Goal: Register for event/course

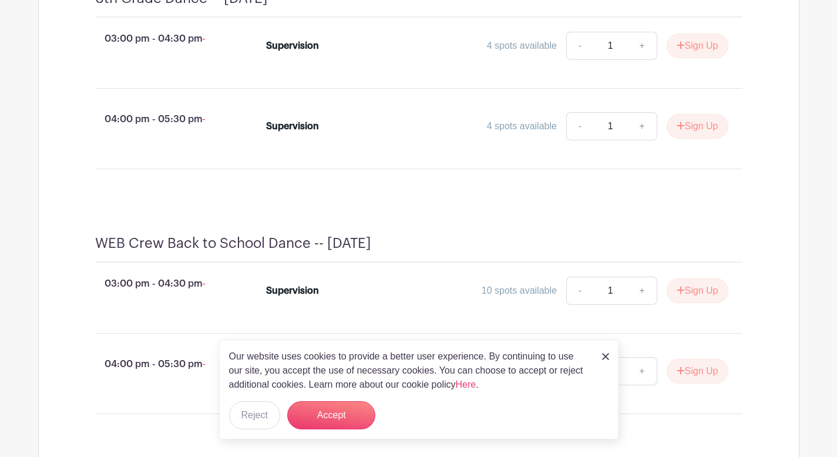
scroll to position [560, 0]
click at [635, 58] on link "+" at bounding box center [641, 45] width 29 height 28
click at [579, 59] on link "-" at bounding box center [579, 45] width 27 height 28
type input "1"
click at [706, 57] on button "Sign Up" at bounding box center [697, 44] width 62 height 25
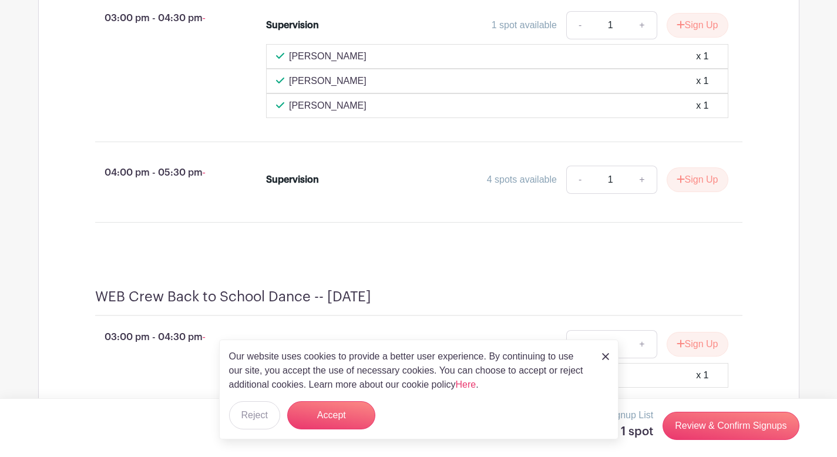
scroll to position [577, 0]
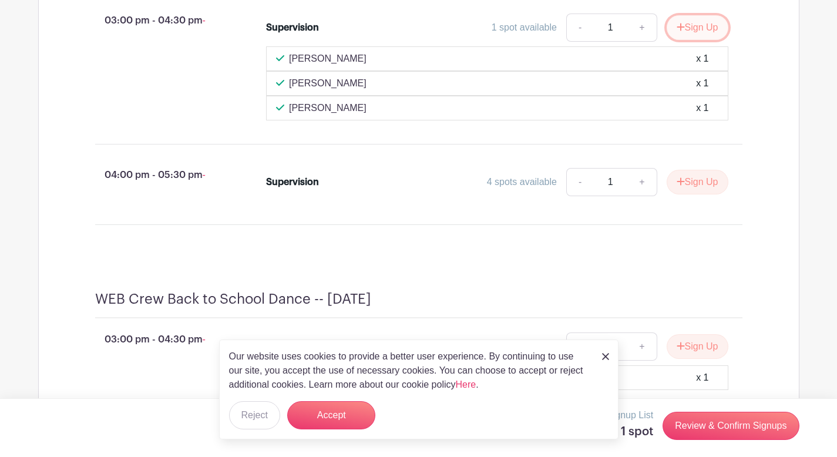
click at [681, 32] on icon "submit" at bounding box center [680, 26] width 8 height 9
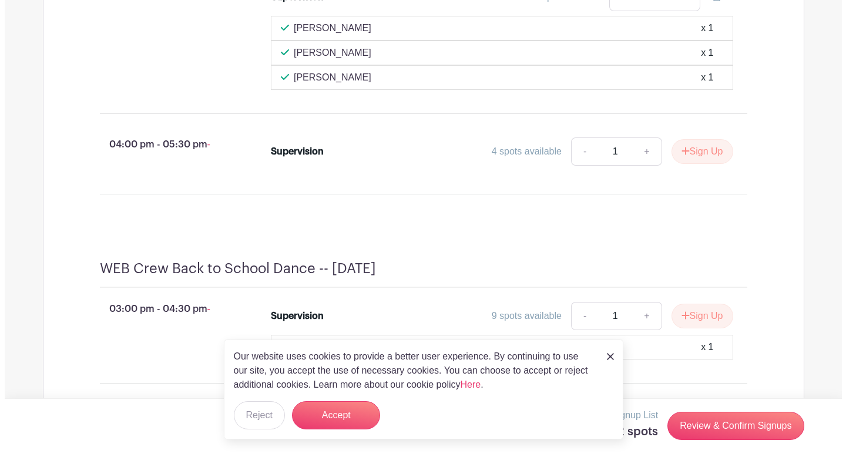
scroll to position [604, 0]
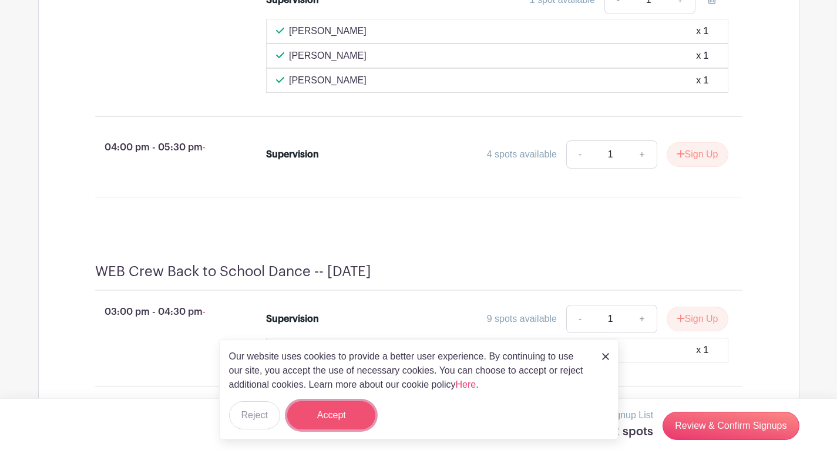
click at [344, 419] on button "Accept" at bounding box center [331, 415] width 88 height 28
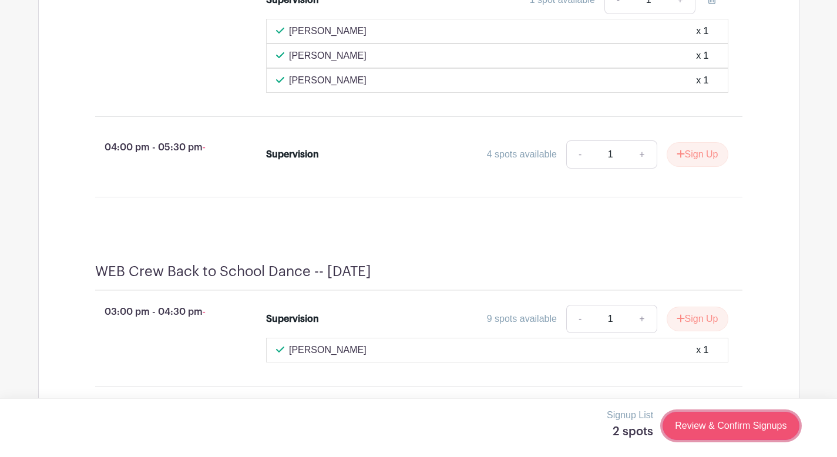
click at [688, 425] on link "Review & Confirm Signups" at bounding box center [730, 426] width 136 height 28
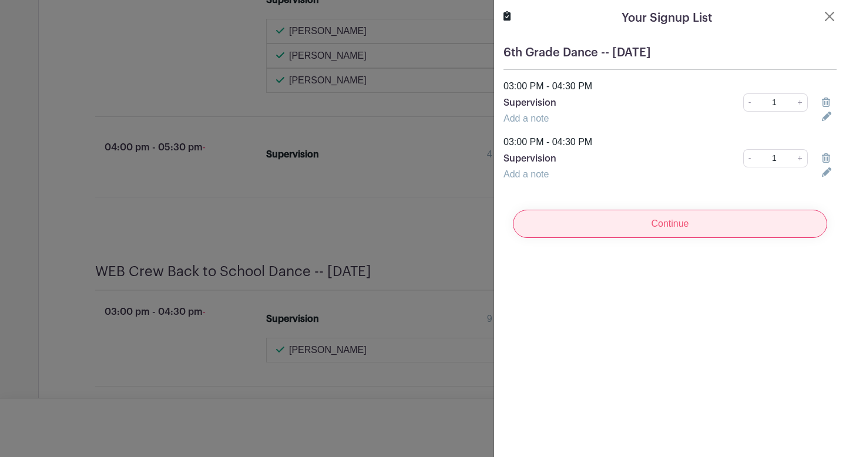
click at [657, 225] on input "Continue" at bounding box center [670, 224] width 314 height 28
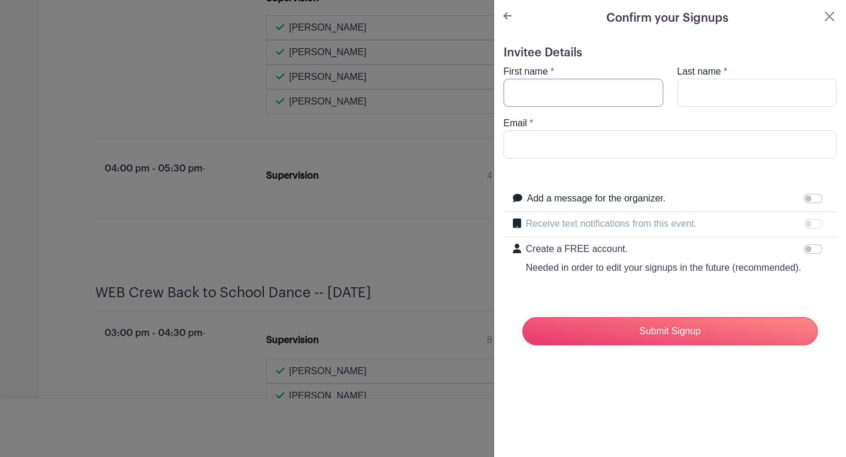
click at [589, 101] on input "First name" at bounding box center [583, 93] width 160 height 28
type input "[PERSON_NAME]"
type input "Smart"
type input "[EMAIL_ADDRESS][DOMAIN_NAME]"
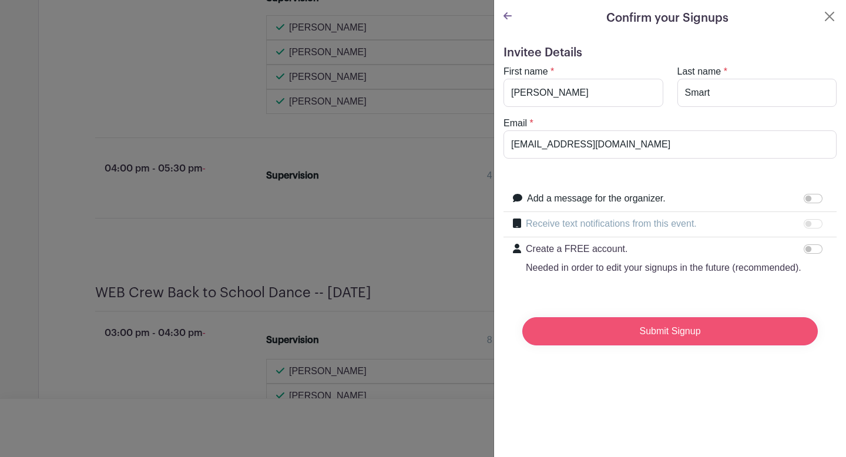
click at [633, 345] on input "Submit Signup" at bounding box center [669, 331] width 295 height 28
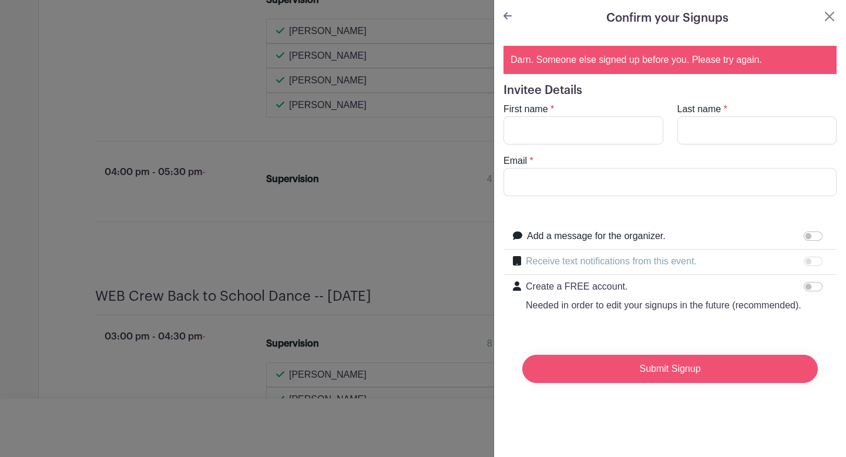
click at [636, 383] on input "Submit Signup" at bounding box center [669, 369] width 295 height 28
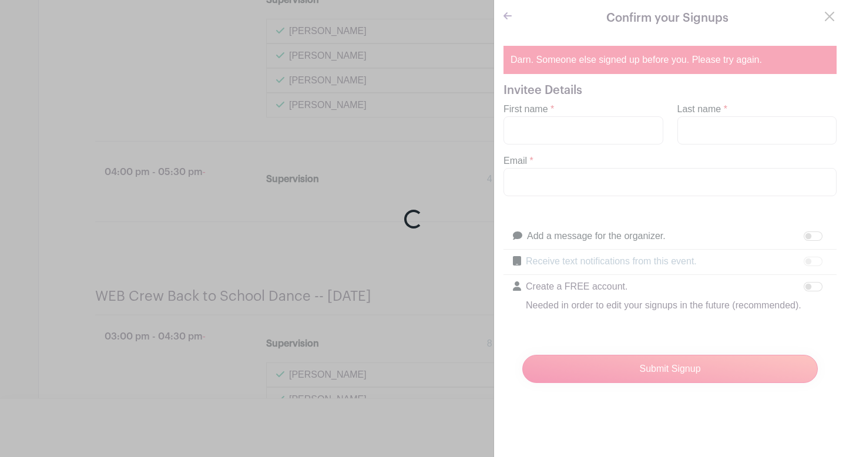
click at [810, 16] on div "Loading..." at bounding box center [423, 228] width 846 height 457
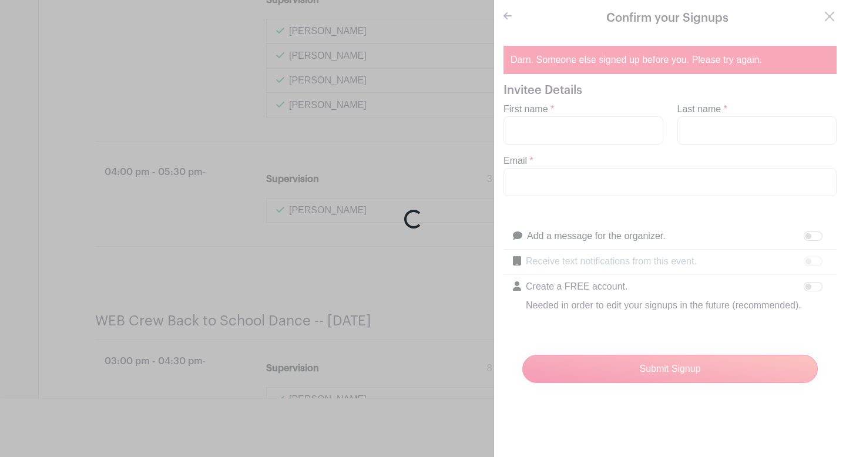
click at [415, 150] on div "Loading..." at bounding box center [423, 228] width 846 height 457
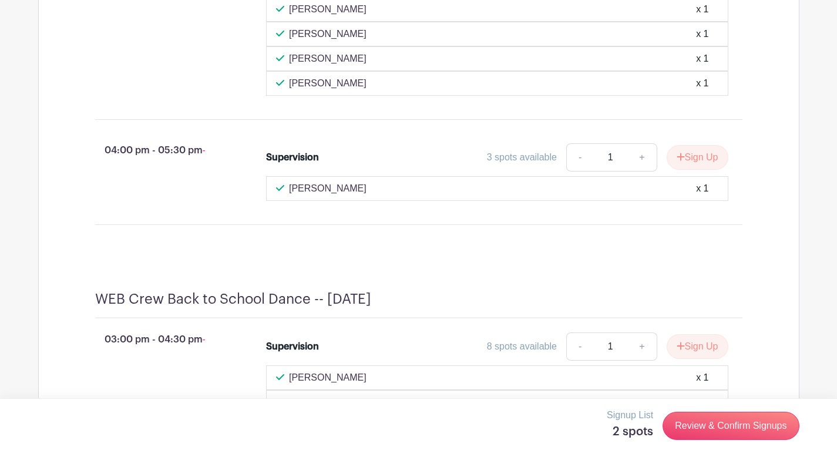
scroll to position [627, 0]
click at [678, 160] on icon "submit" at bounding box center [680, 156] width 8 height 8
click at [706, 440] on div "Signup List 3 spots Review & Confirm Signups" at bounding box center [418, 425] width 761 height 35
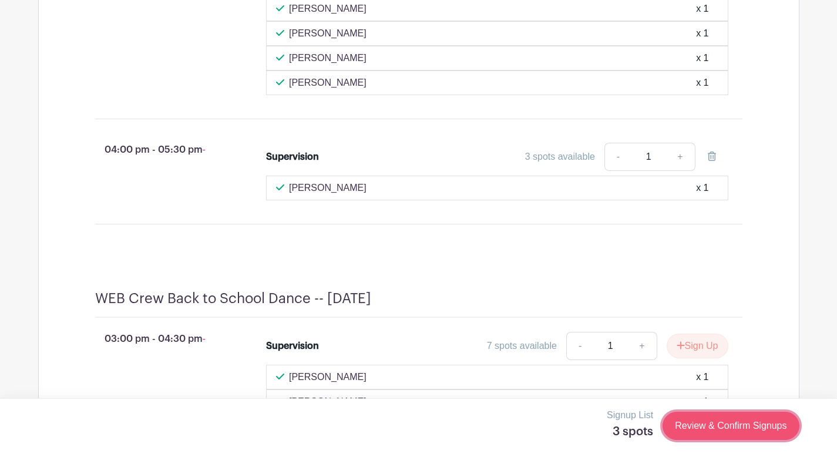
click at [711, 427] on link "Review & Confirm Signups" at bounding box center [730, 426] width 136 height 28
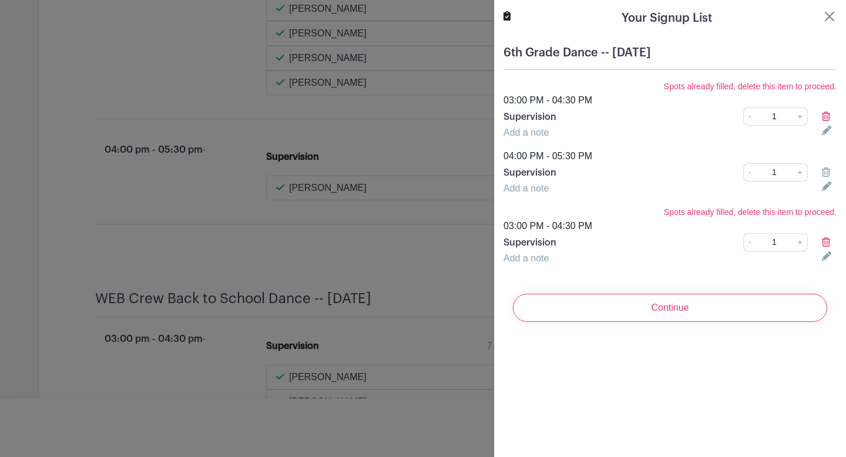
click at [821, 240] on icon at bounding box center [825, 241] width 8 height 9
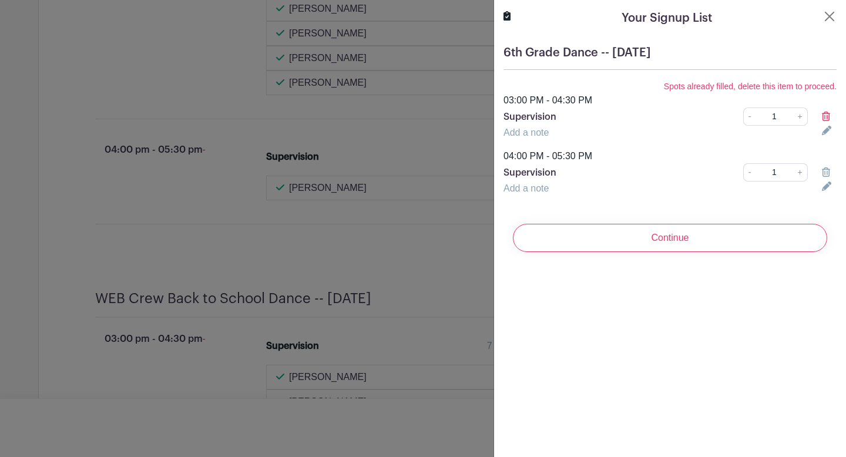
click at [821, 121] on link at bounding box center [825, 117] width 8 height 10
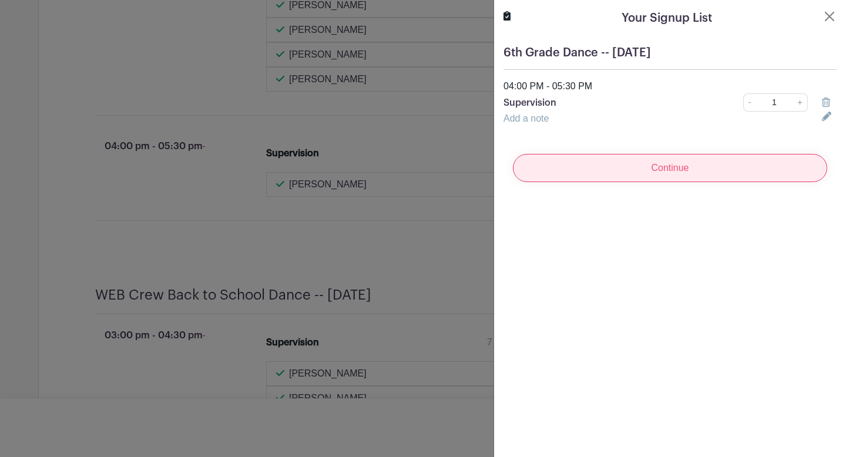
click at [743, 169] on input "Continue" at bounding box center [670, 168] width 314 height 28
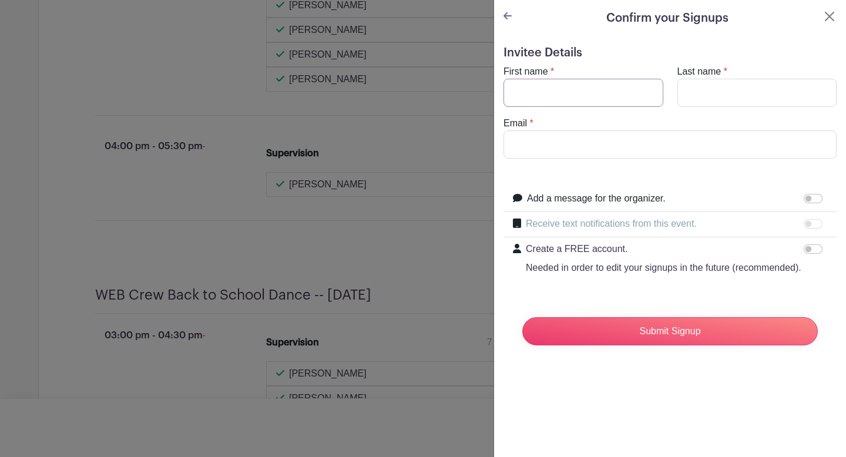
click at [601, 99] on input "First name" at bounding box center [583, 93] width 160 height 28
type input "[PERSON_NAME]"
type input "Smart"
type input "[EMAIL_ADDRESS][DOMAIN_NAME]"
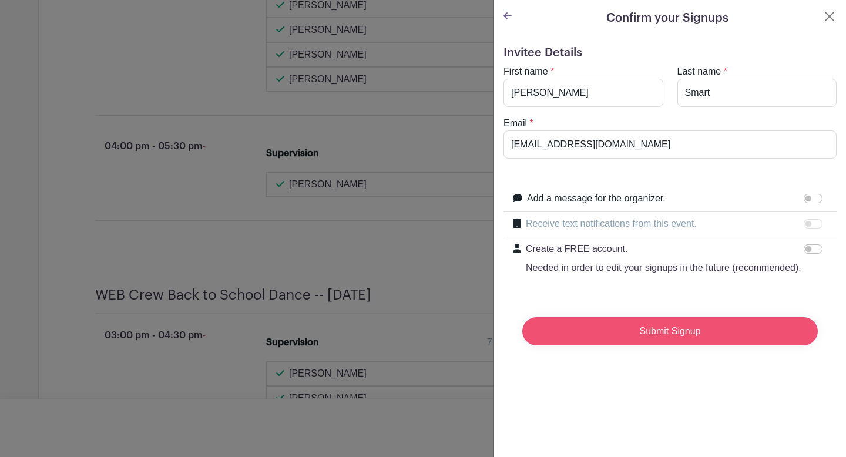
click at [614, 345] on input "Submit Signup" at bounding box center [669, 331] width 295 height 28
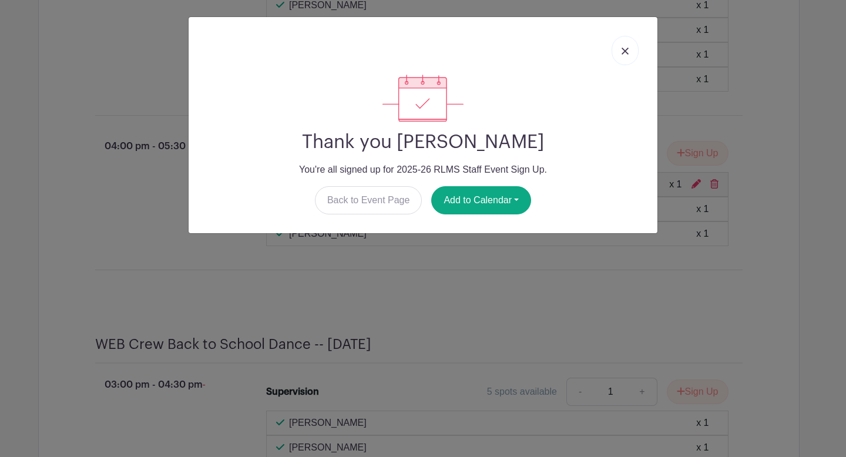
click at [625, 50] on img at bounding box center [624, 51] width 7 height 7
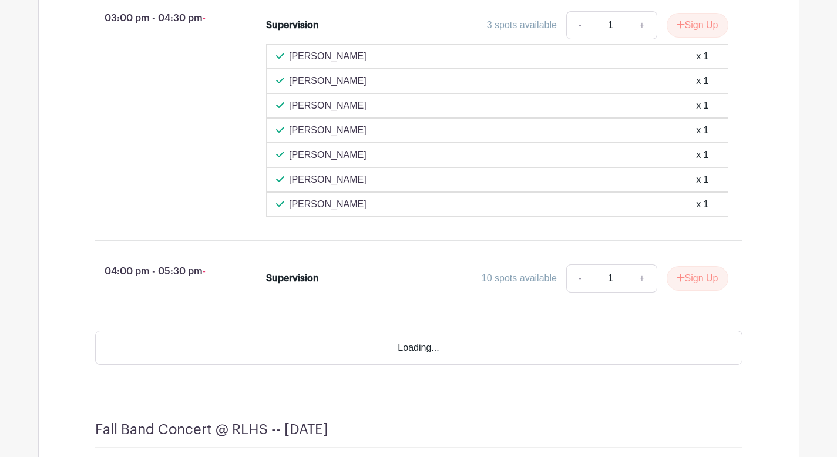
scroll to position [1015, 0]
click at [678, 36] on button "Sign Up" at bounding box center [697, 24] width 62 height 25
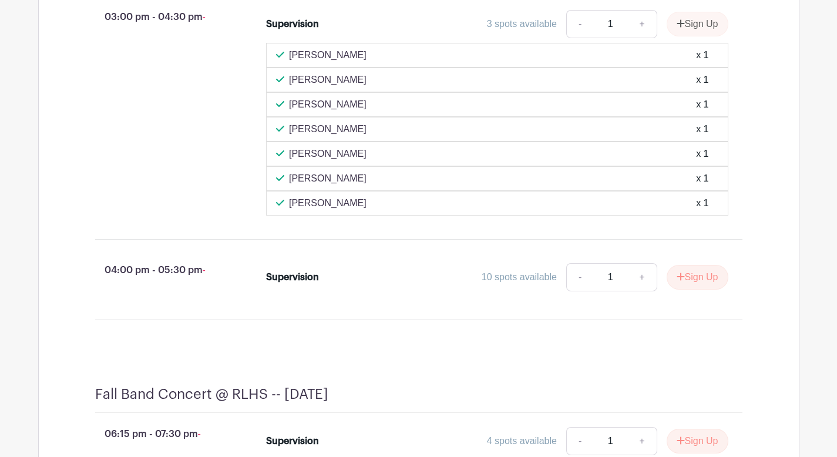
click at [675, 35] on div "Sign Up" at bounding box center [692, 24] width 71 height 25
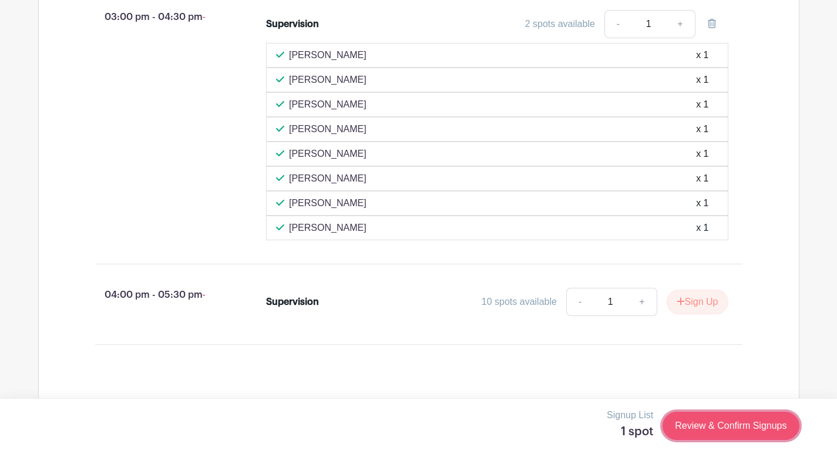
click at [735, 435] on link "Review & Confirm Signups" at bounding box center [730, 426] width 136 height 28
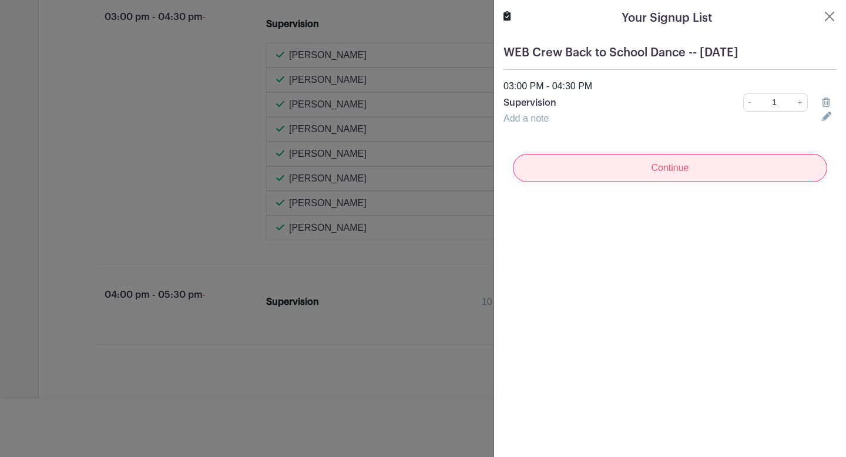
click at [701, 175] on input "Continue" at bounding box center [670, 168] width 314 height 28
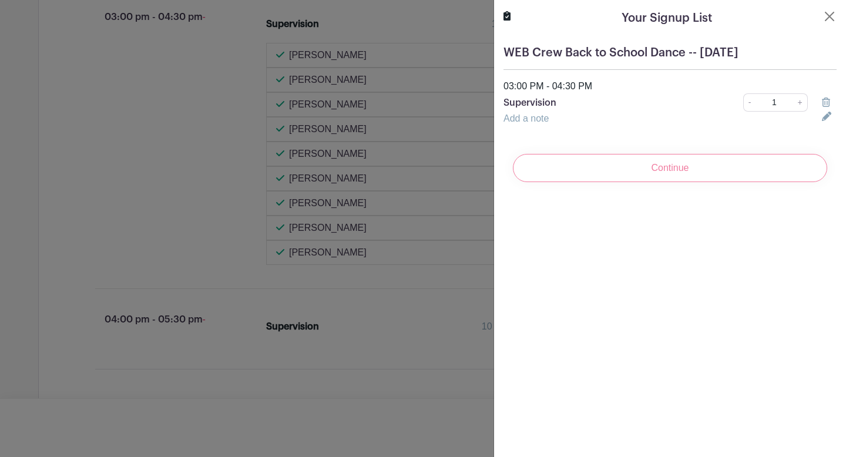
click at [649, 166] on div "Continue" at bounding box center [669, 167] width 333 height 47
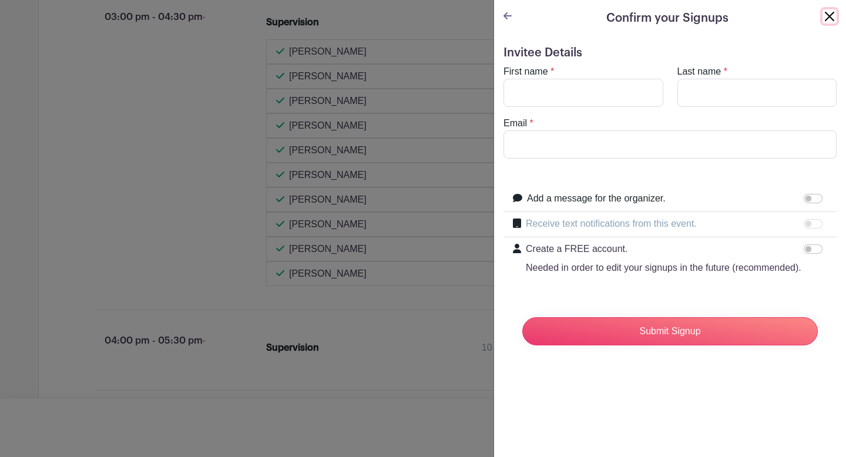
click at [822, 21] on button "Close" at bounding box center [829, 16] width 14 height 14
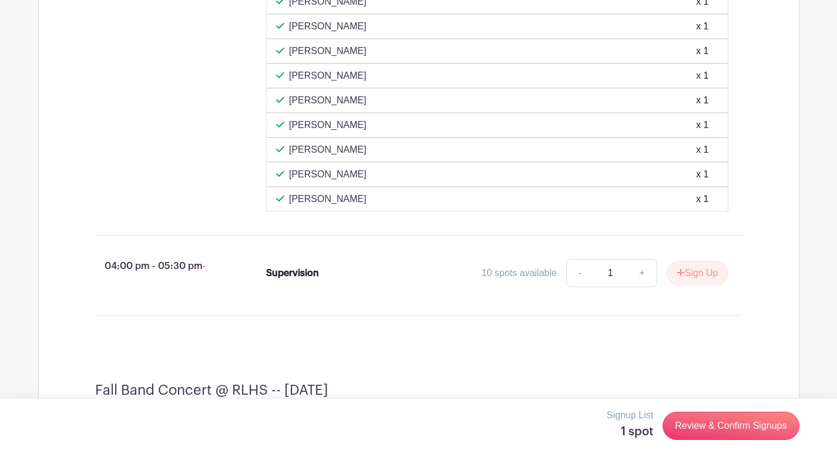
scroll to position [1092, 0]
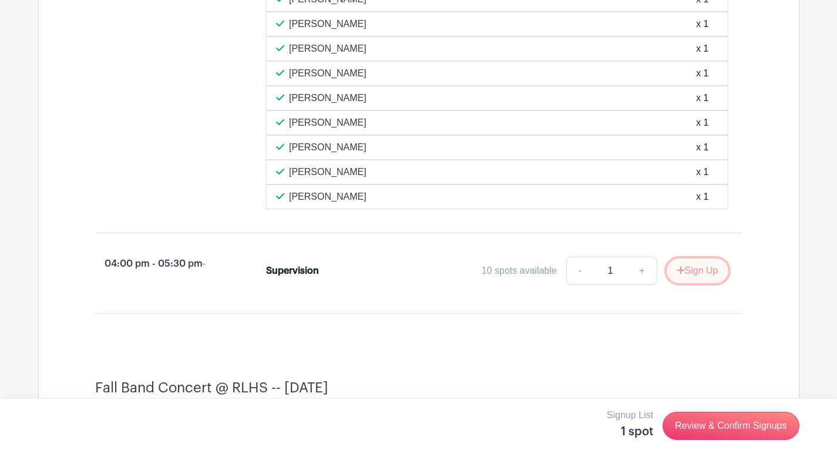
click at [680, 275] on icon "submit" at bounding box center [680, 269] width 8 height 9
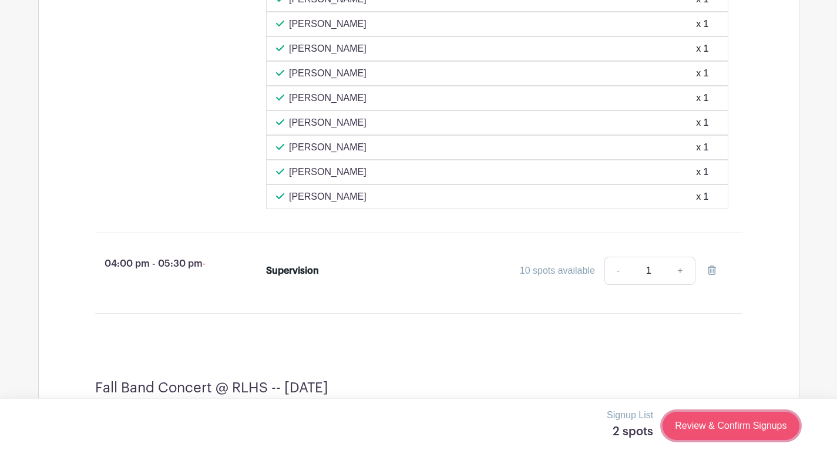
click at [704, 427] on link "Review & Confirm Signups" at bounding box center [730, 426] width 136 height 28
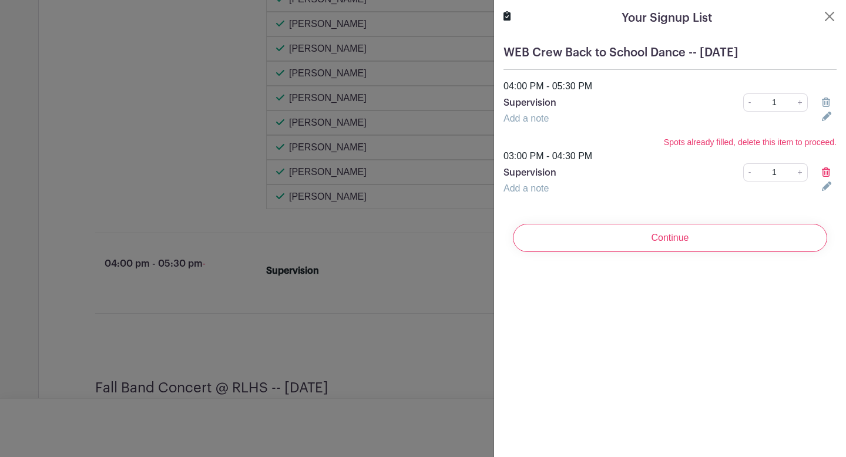
click at [821, 170] on icon at bounding box center [825, 171] width 8 height 9
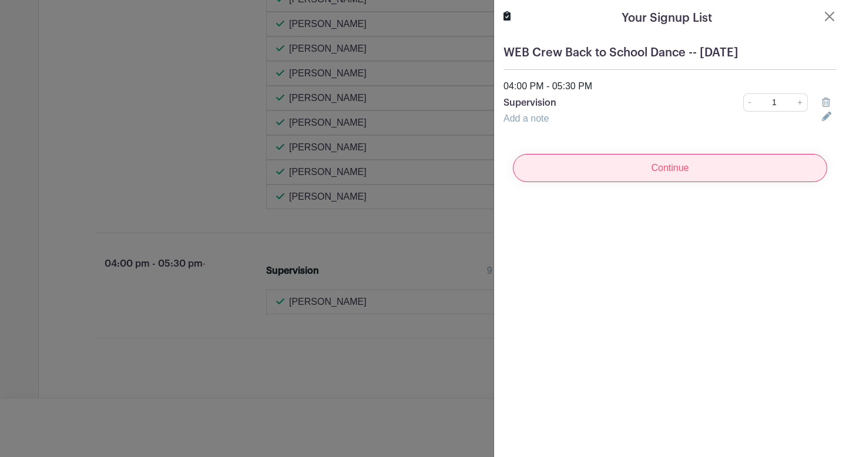
click at [705, 166] on input "Continue" at bounding box center [670, 168] width 314 height 28
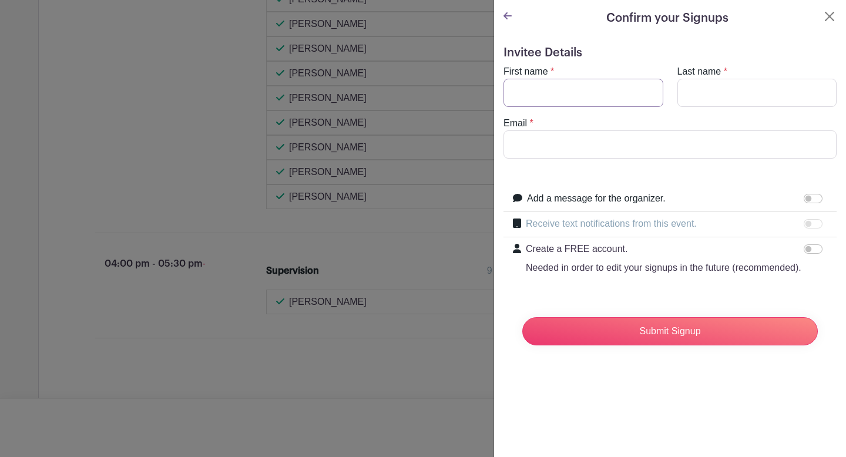
click at [609, 100] on input "First name" at bounding box center [583, 93] width 160 height 28
type input "[PERSON_NAME]"
type input "Smart"
type input "[EMAIL_ADDRESS][DOMAIN_NAME]"
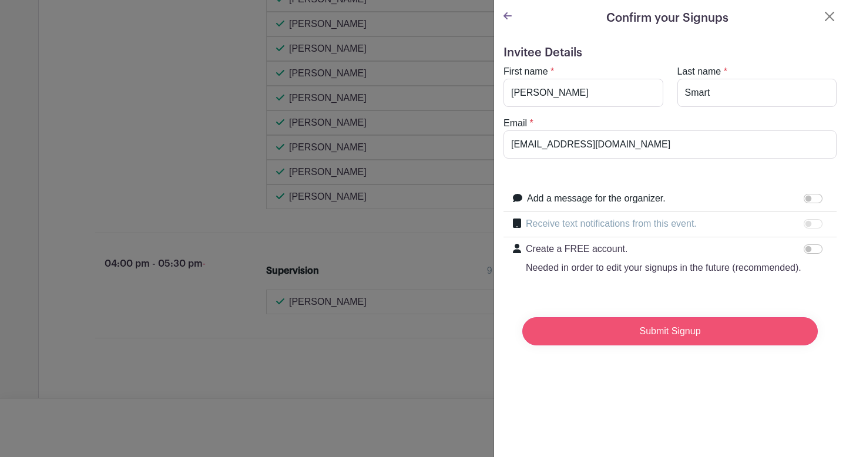
click at [636, 342] on input "Submit Signup" at bounding box center [669, 331] width 295 height 28
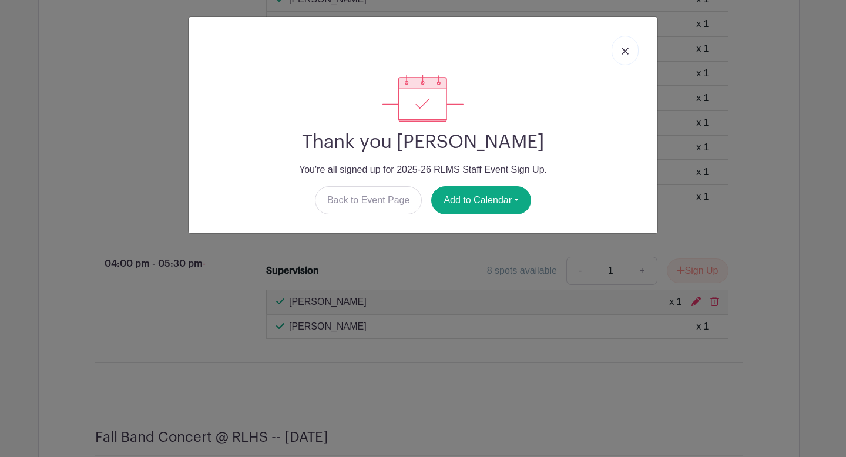
click at [624, 48] on img at bounding box center [624, 51] width 7 height 7
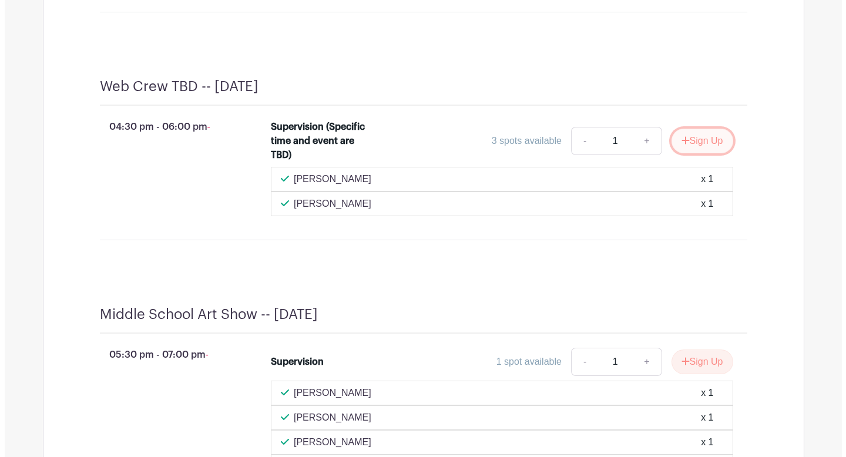
scroll to position [3760, 0]
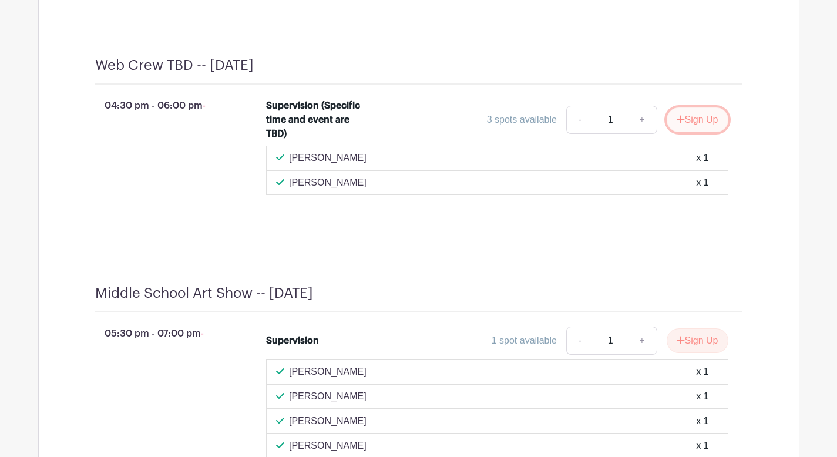
click at [706, 132] on button "Sign Up" at bounding box center [697, 119] width 62 height 25
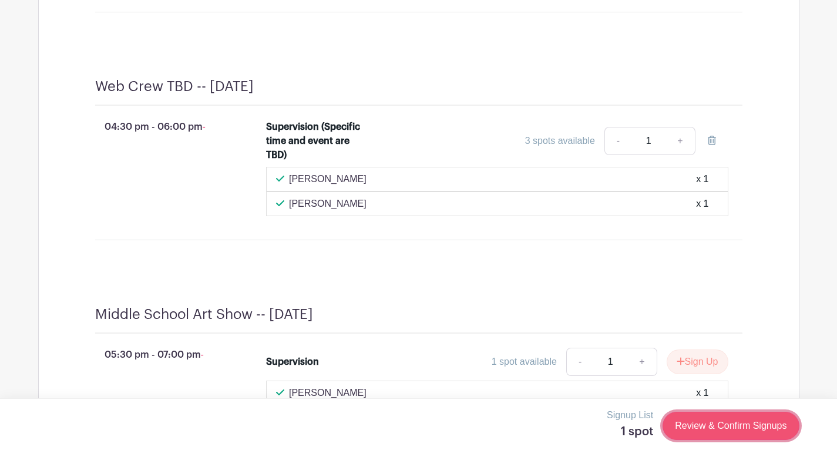
click at [725, 429] on link "Review & Confirm Signups" at bounding box center [730, 426] width 136 height 28
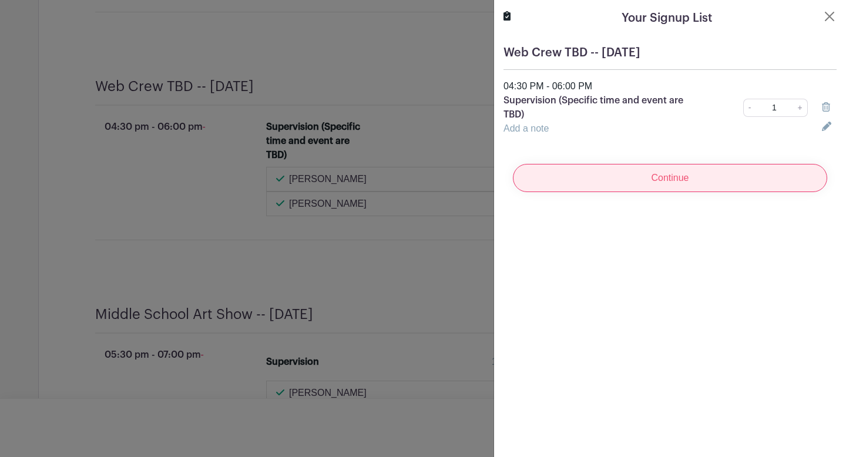
click at [645, 179] on input "Continue" at bounding box center [670, 178] width 314 height 28
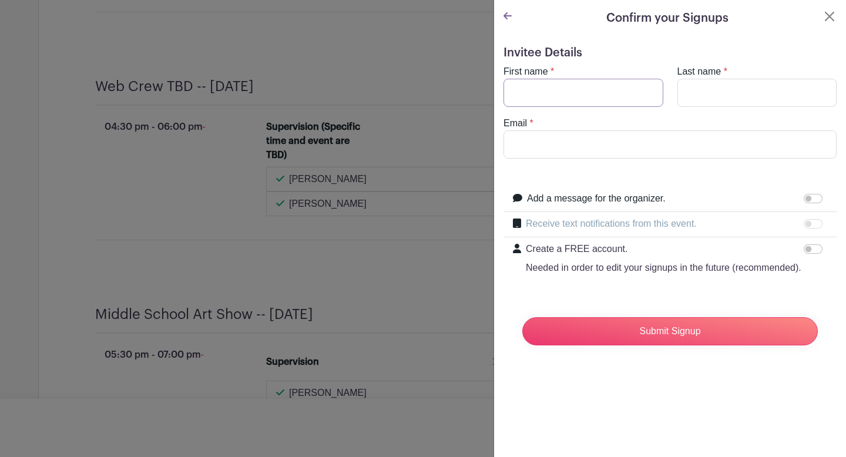
click at [538, 92] on input "First name" at bounding box center [583, 93] width 160 height 28
type input "[PERSON_NAME]"
type input "Smart"
type input "[EMAIL_ADDRESS][DOMAIN_NAME]"
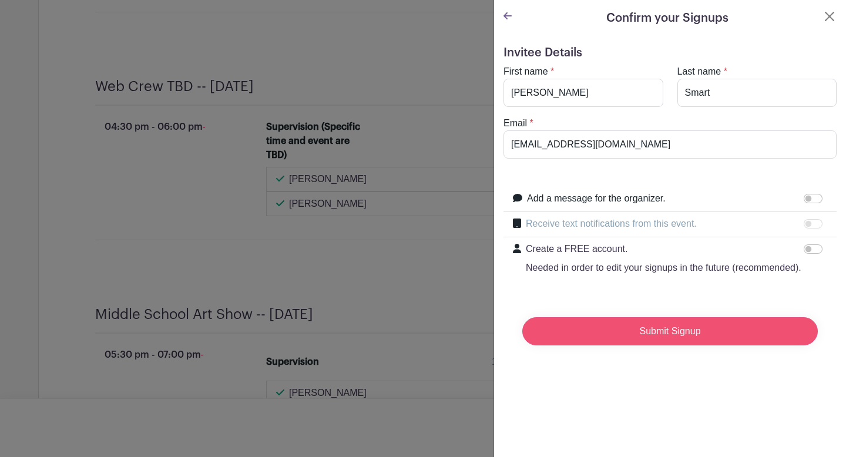
click at [574, 345] on input "Submit Signup" at bounding box center [669, 331] width 295 height 28
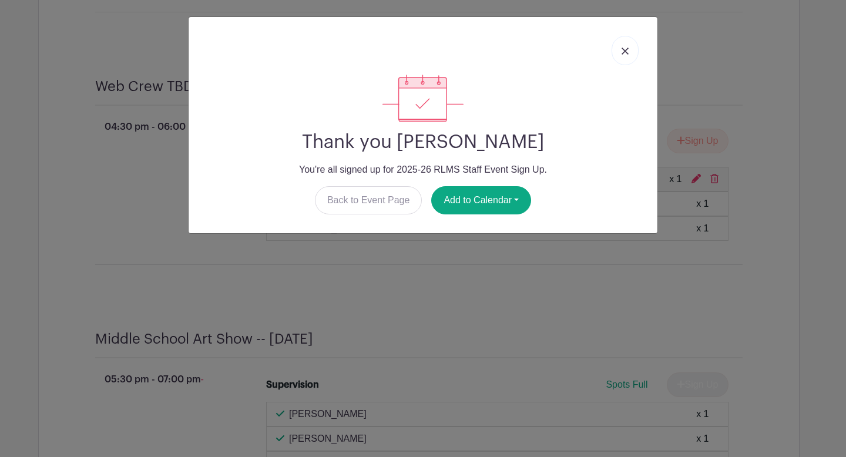
click at [625, 53] on img at bounding box center [624, 51] width 7 height 7
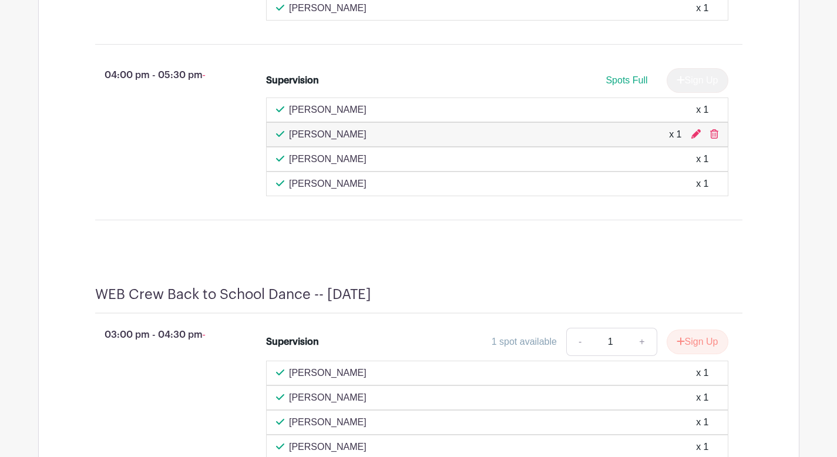
scroll to position [702, 0]
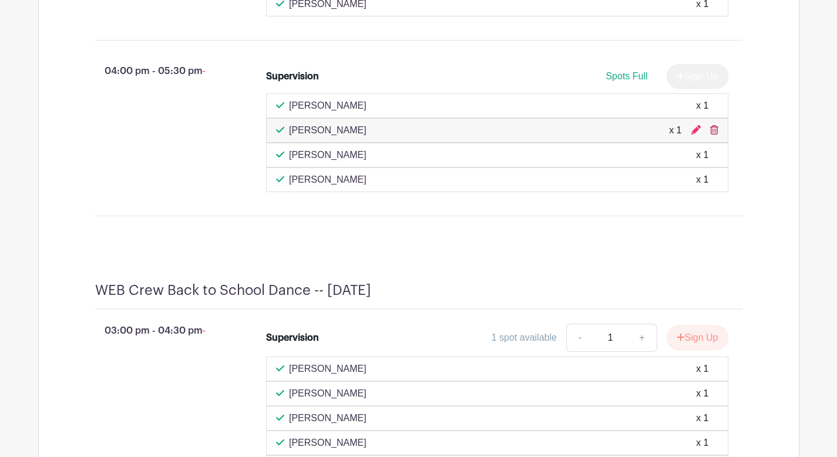
click at [713, 134] on icon at bounding box center [714, 129] width 8 height 9
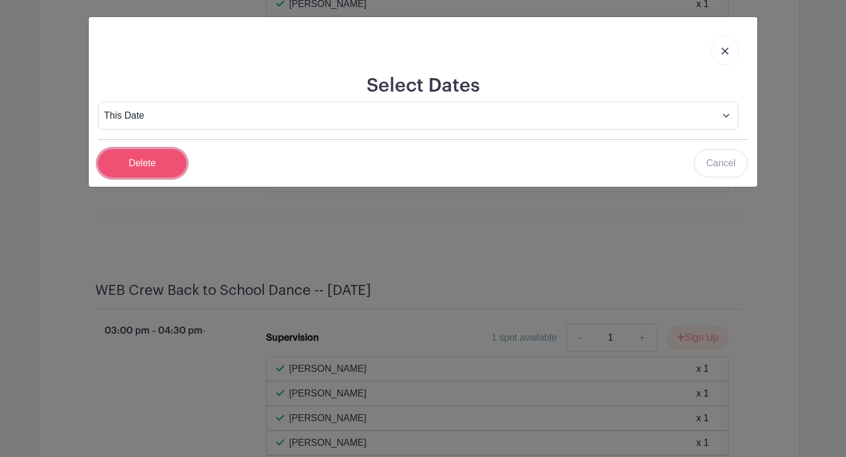
click at [157, 169] on input "Delete" at bounding box center [142, 163] width 88 height 28
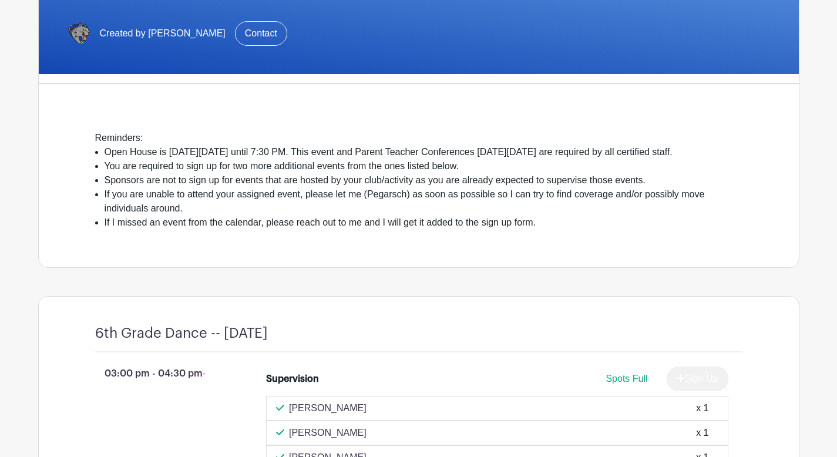
scroll to position [223, 0]
